Goal: Task Accomplishment & Management: Complete application form

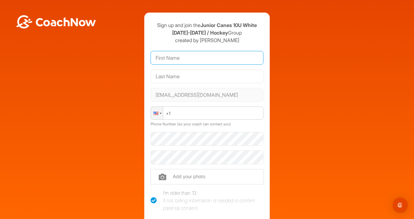
click at [181, 62] on input "text" at bounding box center [207, 58] width 113 height 14
type input "[PERSON_NAME]"
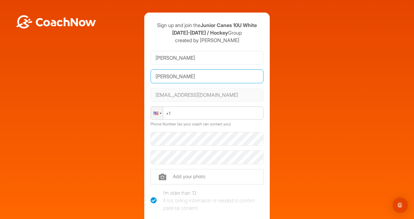
type input "[PERSON_NAME]"
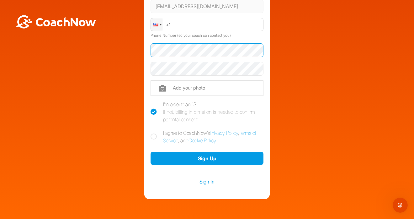
scroll to position [89, 0]
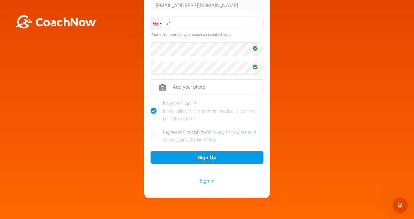
click at [155, 137] on icon at bounding box center [154, 135] width 6 height 6
click at [155, 132] on input "I agree to CoachNow's Privacy Policy , Terms of Service , and Cookie Policy ." at bounding box center [153, 130] width 4 height 4
checkbox input "true"
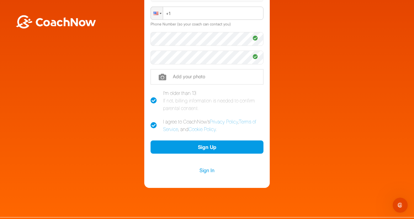
scroll to position [113, 0]
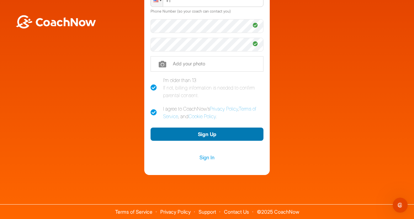
click at [212, 134] on button "Sign Up" at bounding box center [207, 133] width 113 height 13
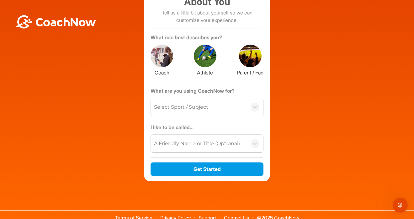
scroll to position [55, 0]
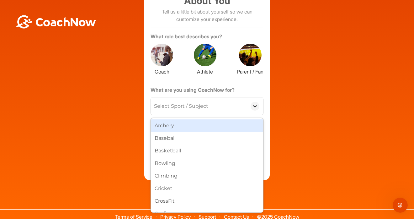
click at [257, 106] on icon at bounding box center [255, 106] width 6 height 6
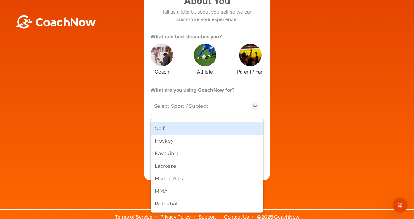
scroll to position [170, 0]
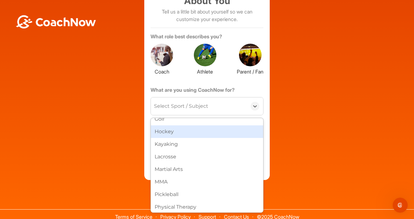
click at [204, 137] on div "Hockey" at bounding box center [207, 131] width 112 height 13
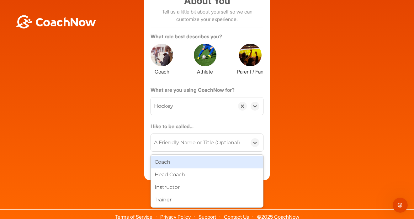
click at [168, 143] on div "A Friendly Name or Title (Optional)" at bounding box center [197, 143] width 86 height 8
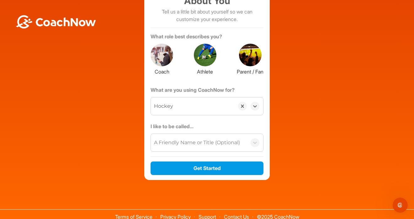
click at [267, 121] on div "Sign up and join the Junior Canes 10U White [DATE]-[DATE] / Hockey Group create…" at bounding box center [206, 69] width 125 height 222
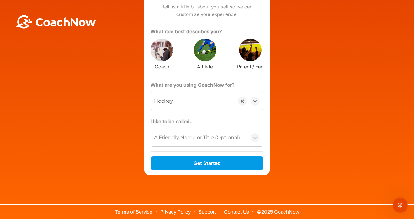
click at [249, 56] on div at bounding box center [250, 50] width 23 height 23
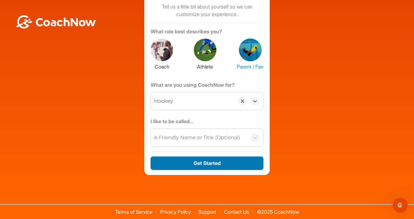
click at [213, 163] on button "Get Started" at bounding box center [207, 162] width 113 height 13
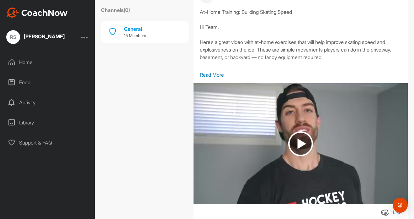
scroll to position [140, 0]
